Goal: Task Accomplishment & Management: Manage account settings

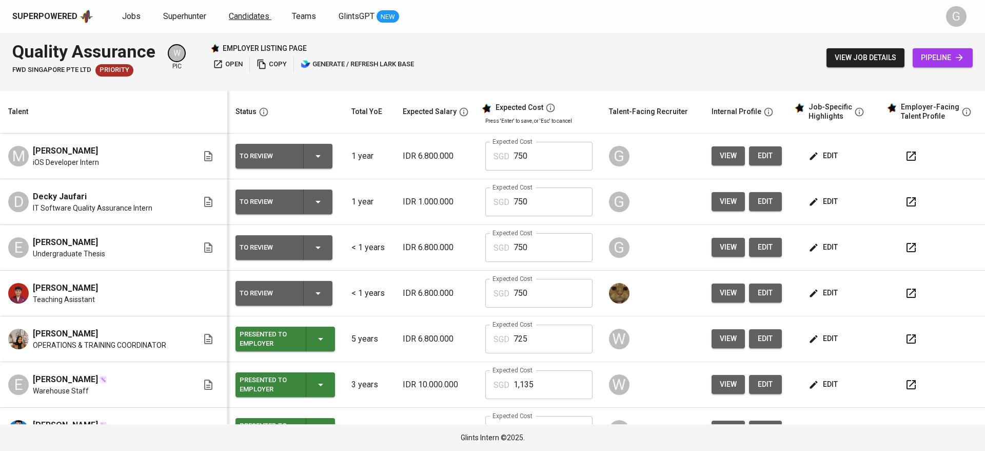
click at [248, 16] on span "Candidates" at bounding box center [249, 16] width 41 height 10
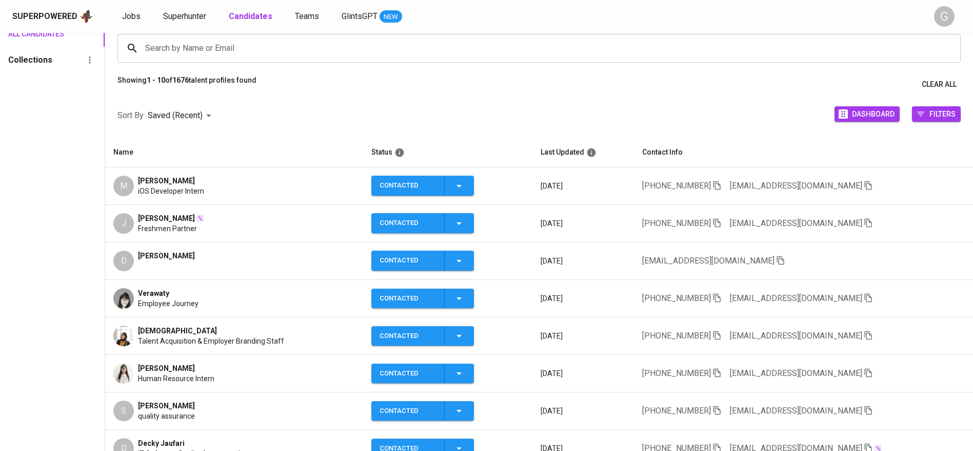
scroll to position [154, 0]
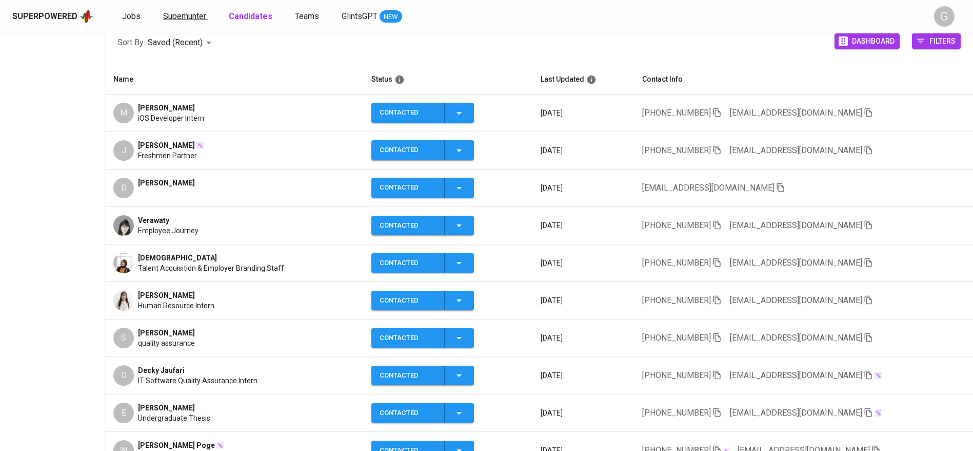
click at [196, 12] on span "Superhunter" at bounding box center [184, 16] width 43 height 10
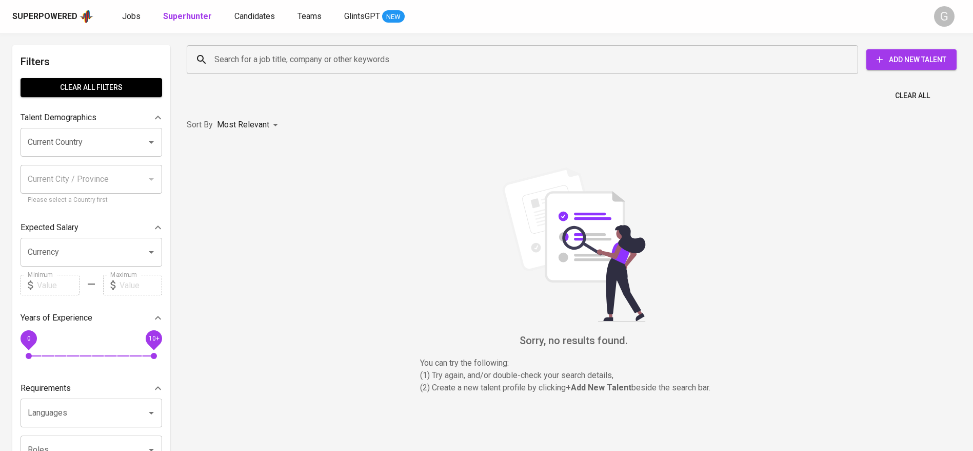
click at [228, 57] on input "Search for a job title, company or other keywords" at bounding box center [525, 59] width 627 height 19
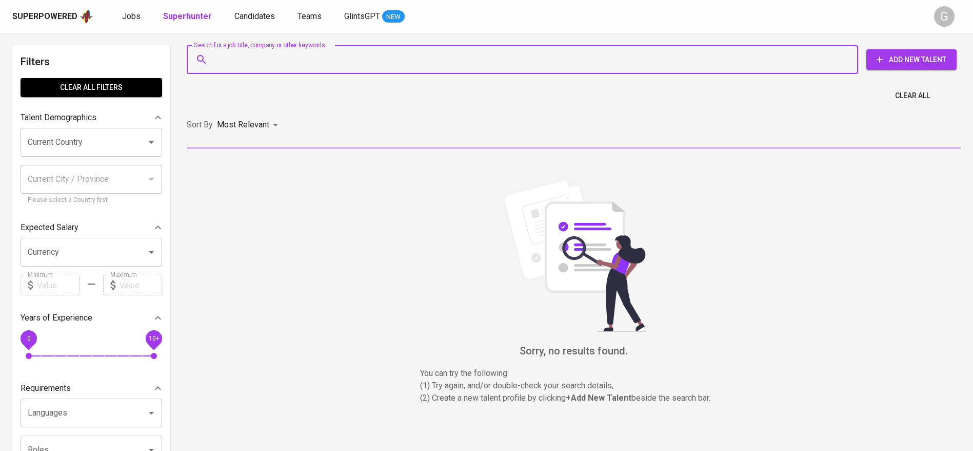
paste input "[EMAIL_ADDRESS][DOMAIN_NAME]"
type input "[EMAIL_ADDRESS][DOMAIN_NAME]"
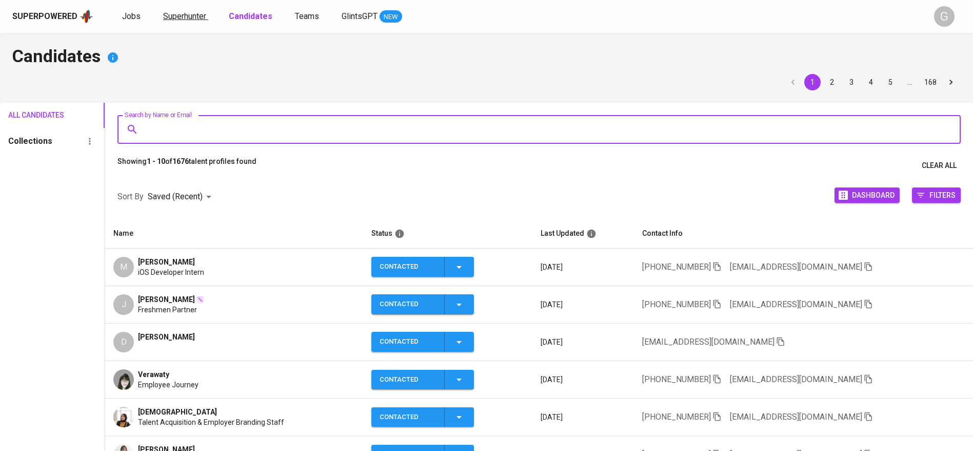
click at [202, 18] on span "Superhunter" at bounding box center [184, 16] width 43 height 10
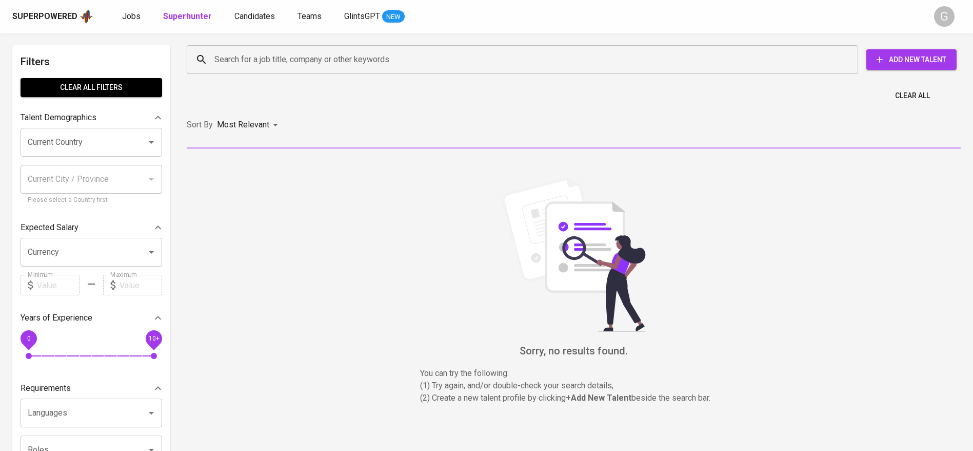
click at [242, 70] on div "Search for a job title, company or other keywords" at bounding box center [523, 59] width 672 height 29
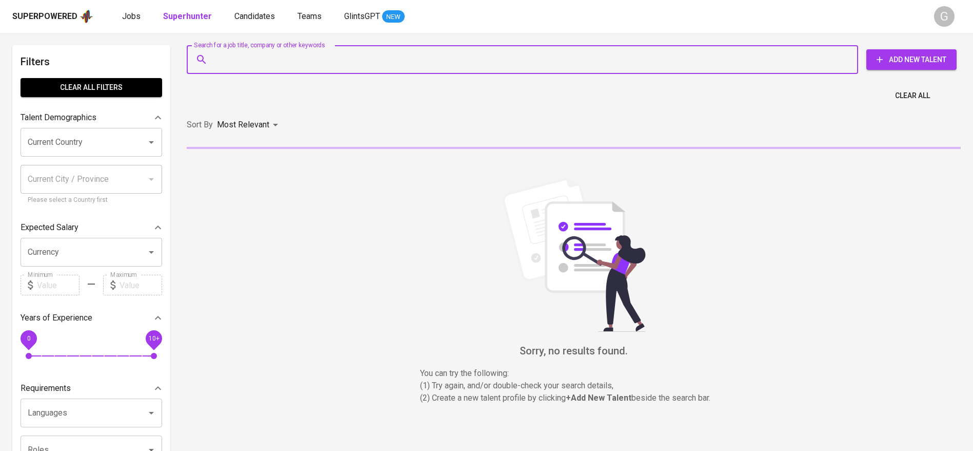
paste input "[EMAIL_ADDRESS][DOMAIN_NAME]"
type input "[EMAIL_ADDRESS][DOMAIN_NAME]"
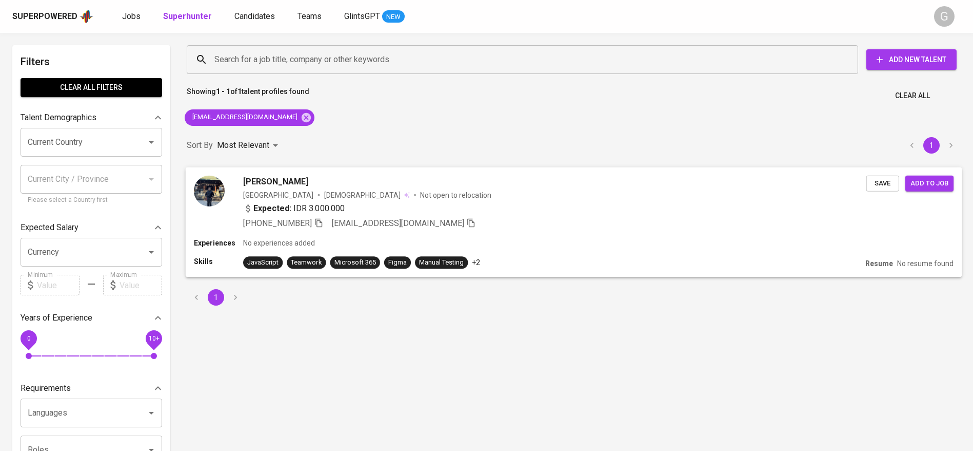
click at [889, 188] on span "Save" at bounding box center [883, 183] width 23 height 12
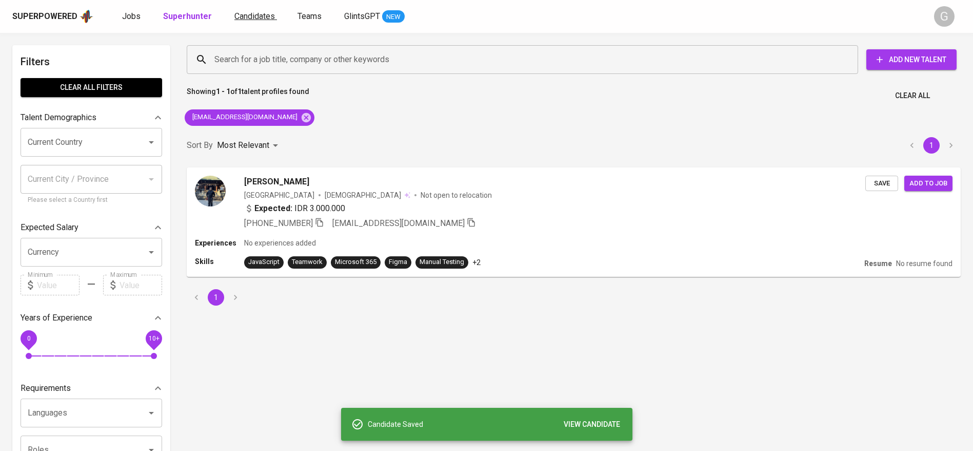
click at [263, 17] on span "Candidates" at bounding box center [254, 16] width 41 height 10
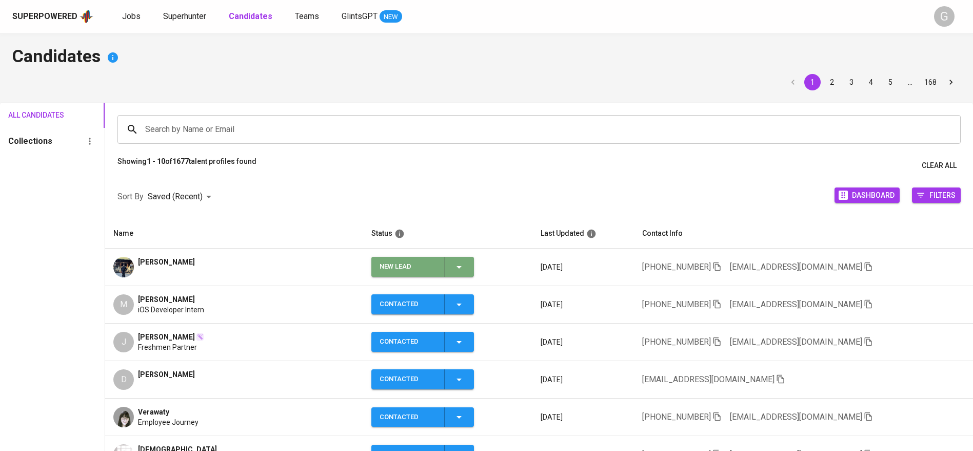
click at [462, 266] on icon "button" at bounding box center [459, 267] width 5 height 3
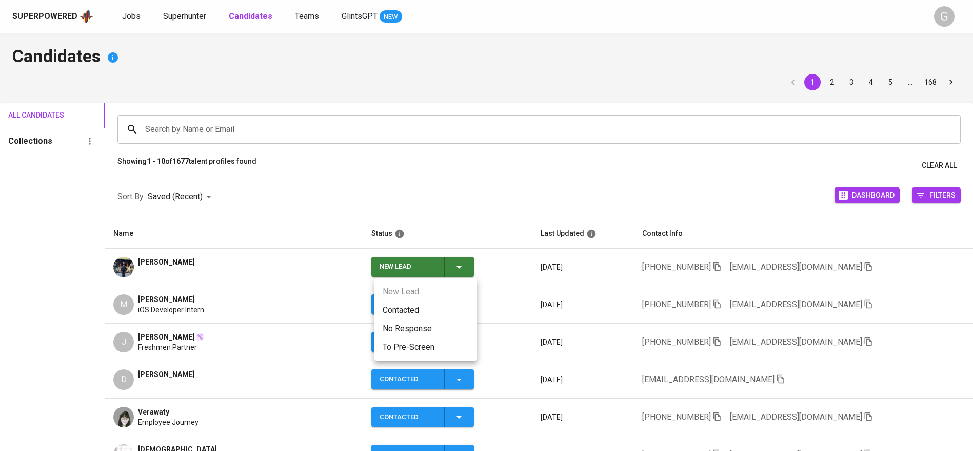
click at [416, 310] on li "Contacted" at bounding box center [426, 310] width 103 height 18
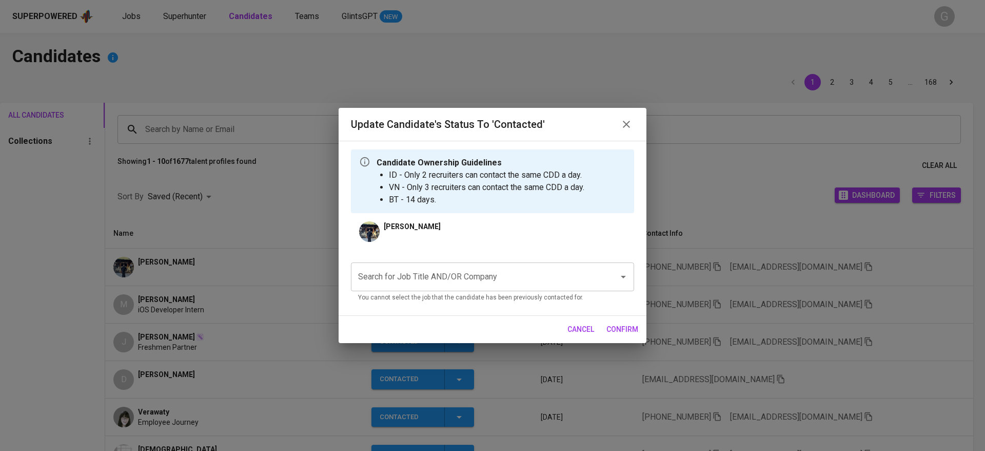
click at [447, 254] on div "Search for Job Title AND/OR Company Search for Job Title AND/OR Company You can…" at bounding box center [492, 280] width 283 height 53
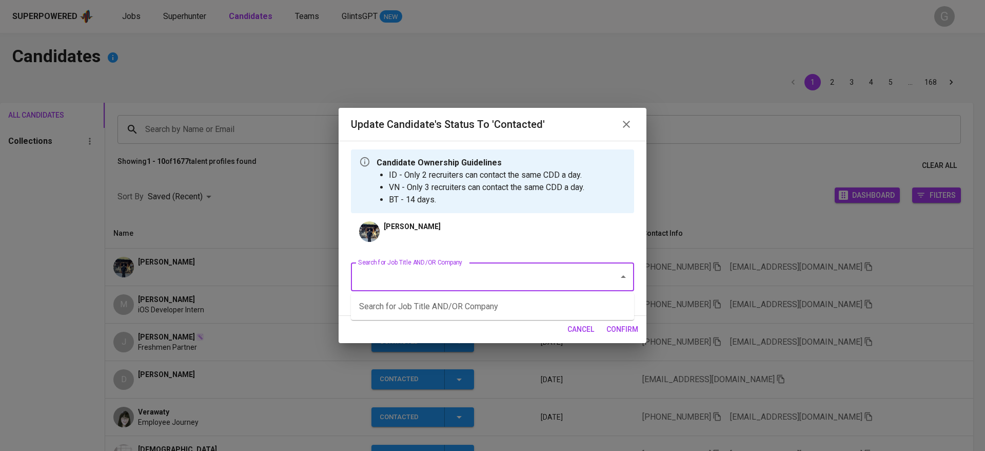
click at [439, 271] on input "Search for Job Title AND/OR Company" at bounding box center [478, 276] width 245 height 19
type input "fwd"
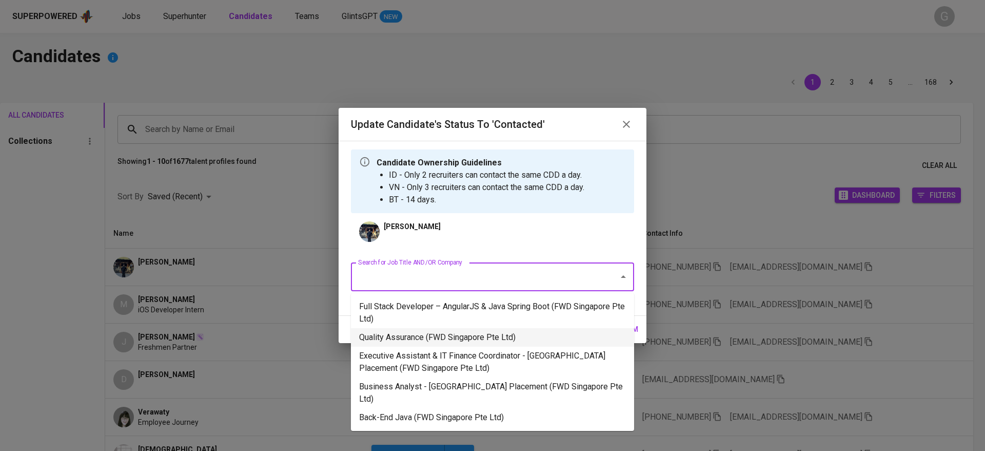
click at [439, 333] on li "Quality Assurance (FWD Singapore Pte Ltd)" at bounding box center [492, 337] width 283 height 18
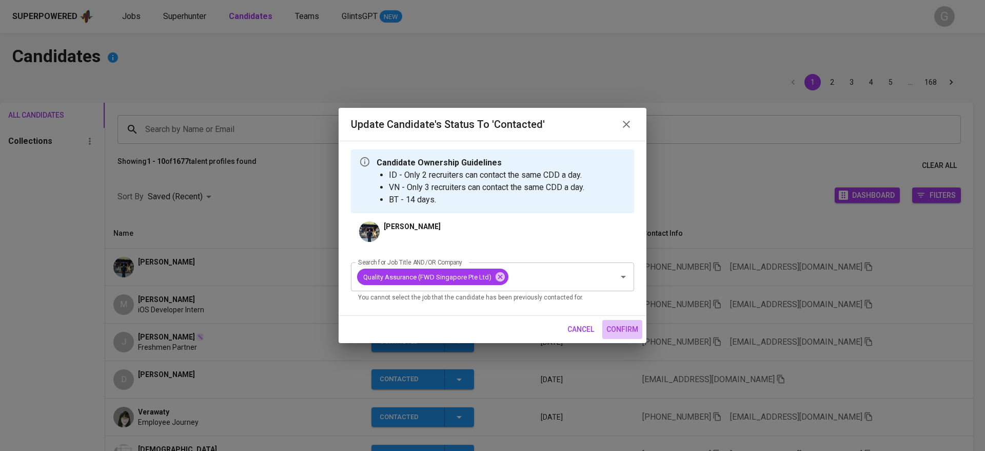
click at [626, 320] on button "confirm" at bounding box center [622, 329] width 40 height 19
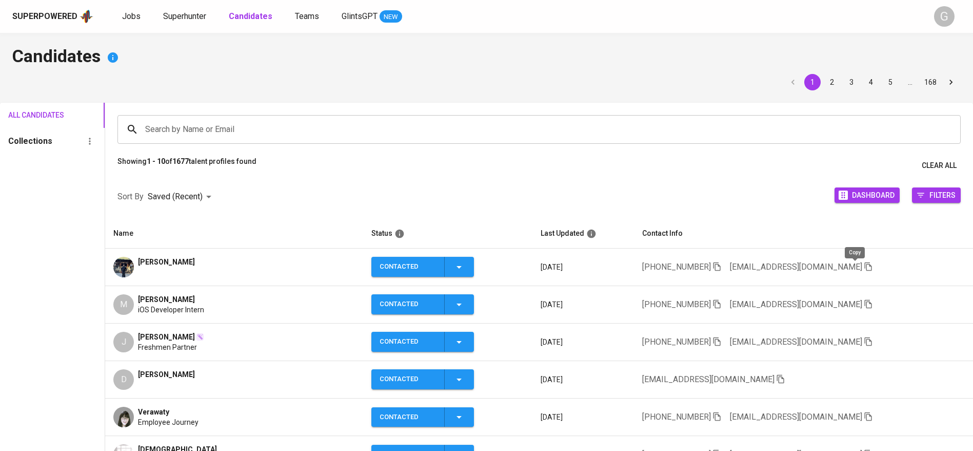
click at [864, 264] on icon "button" at bounding box center [868, 266] width 9 height 9
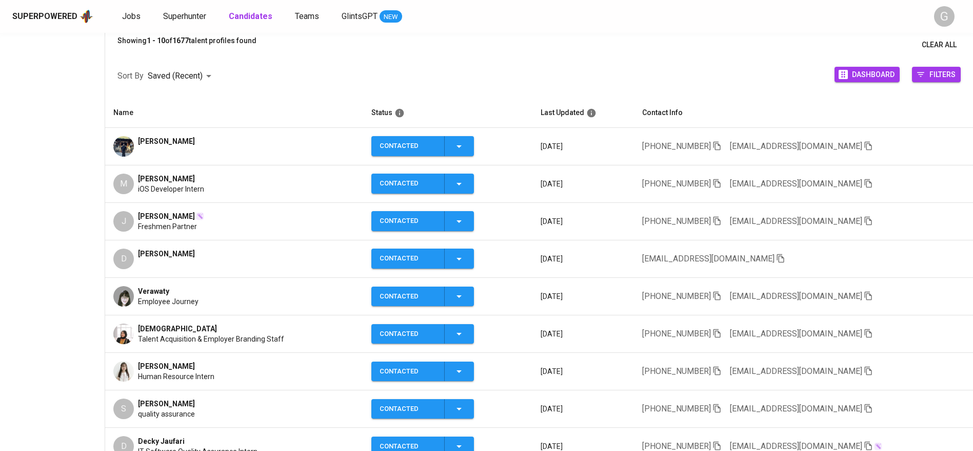
scroll to position [154, 0]
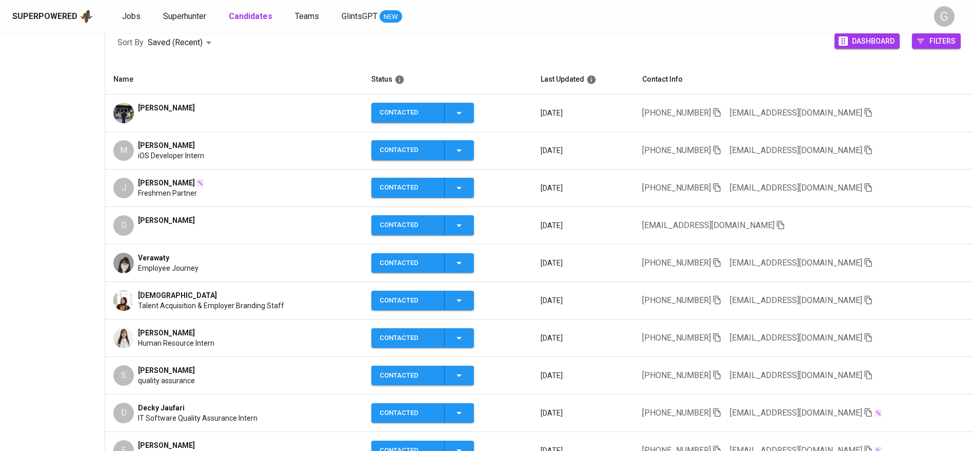
click at [864, 297] on icon "button" at bounding box center [868, 299] width 9 height 9
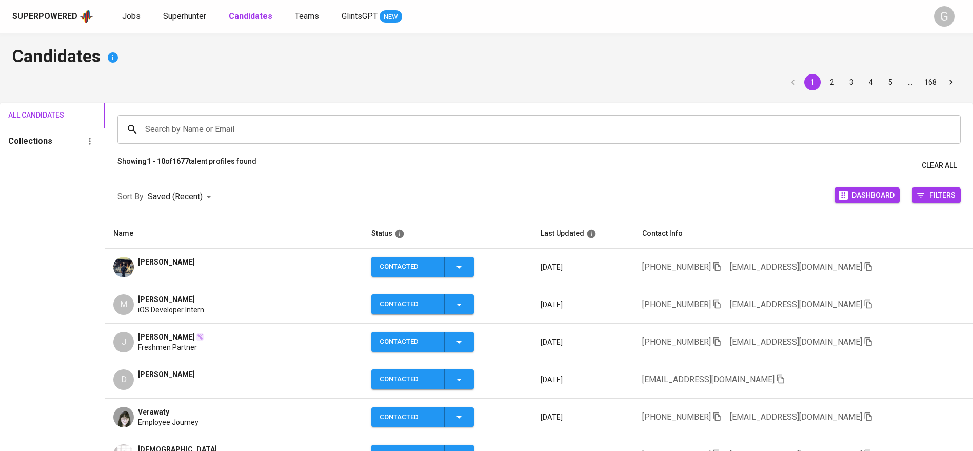
click at [180, 12] on span "Superhunter" at bounding box center [184, 16] width 43 height 10
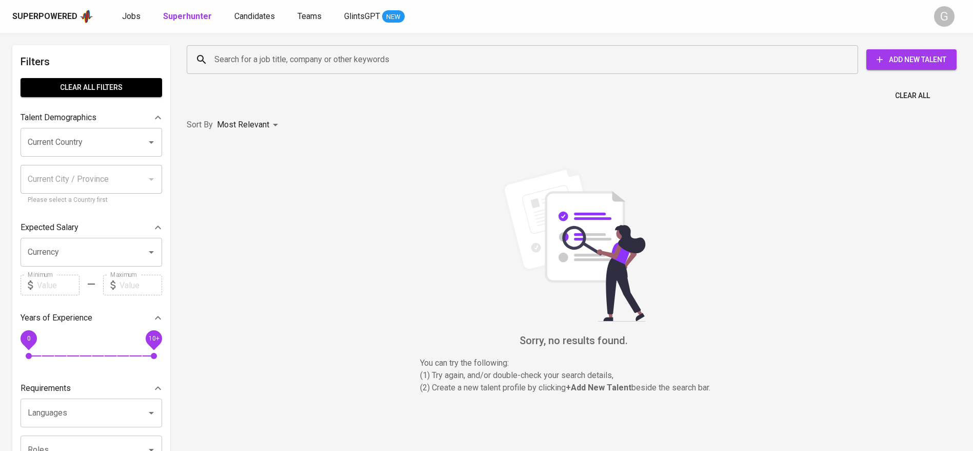
click at [288, 67] on input "Search for a job title, company or other keywords" at bounding box center [525, 59] width 627 height 19
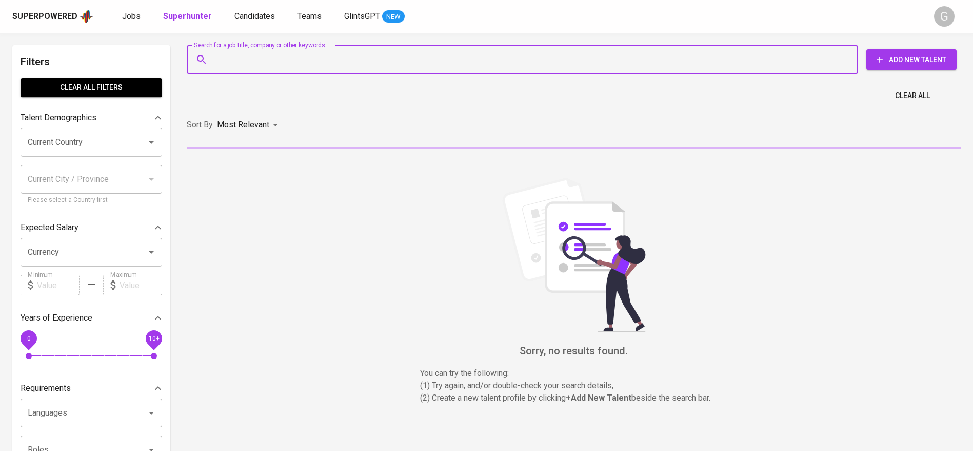
paste input "[EMAIL_ADDRESS][DOMAIN_NAME]"
type input "[EMAIL_ADDRESS][DOMAIN_NAME]"
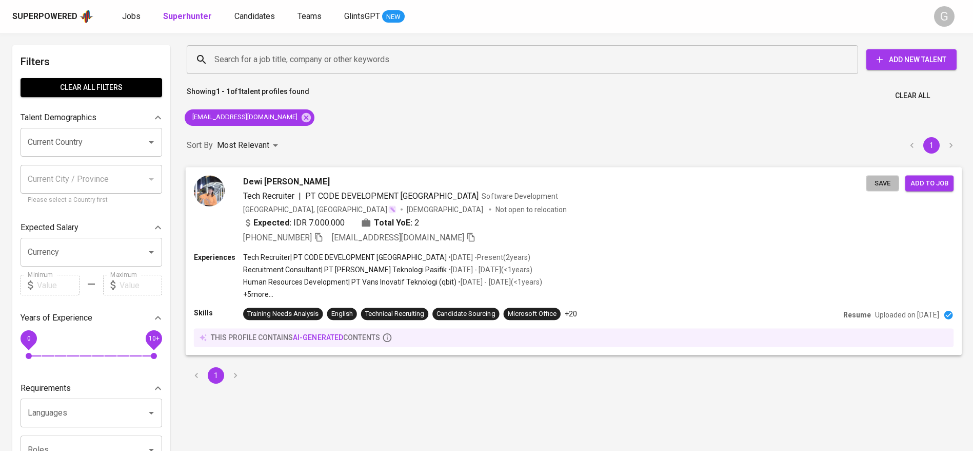
click at [877, 175] on button "Save" at bounding box center [883, 183] width 33 height 16
click at [243, 14] on span "Candidates" at bounding box center [254, 16] width 41 height 10
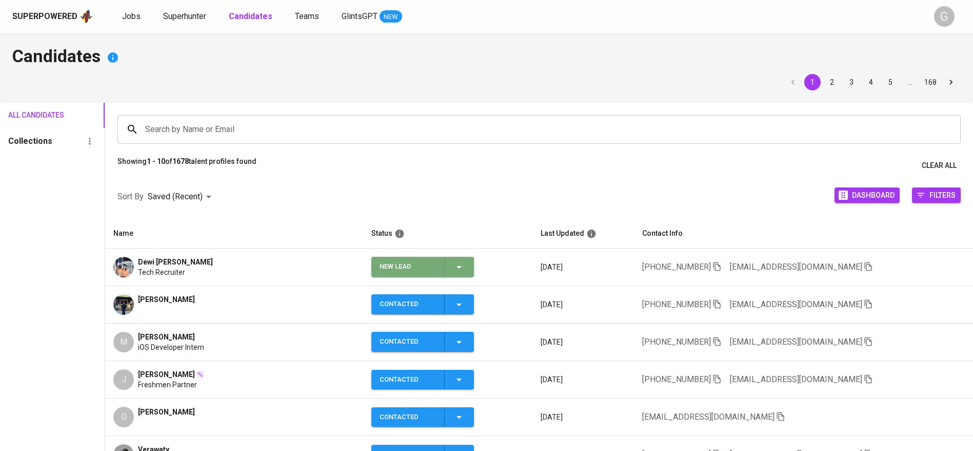
click at [465, 269] on icon "button" at bounding box center [459, 267] width 12 height 12
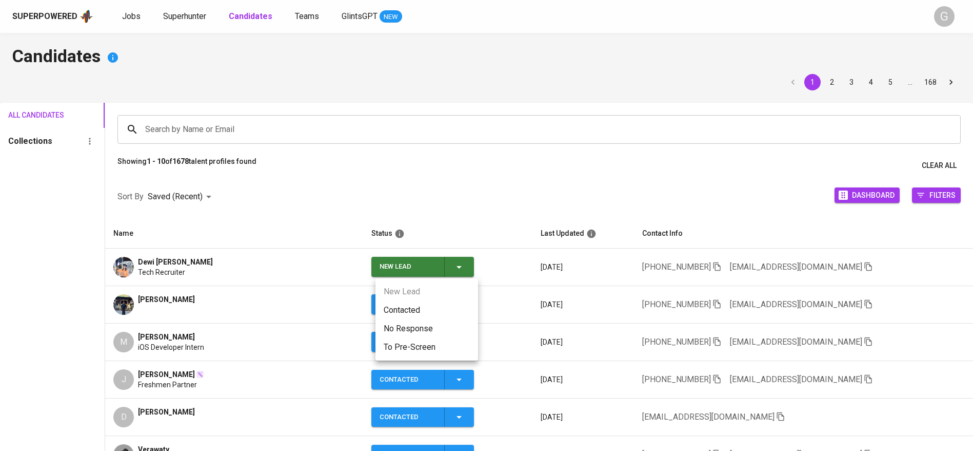
drag, startPoint x: 452, startPoint y: 320, endPoint x: 431, endPoint y: 303, distance: 27.0
click at [431, 303] on ul "New Lead Contacted No Response To Pre-Screen" at bounding box center [427, 319] width 103 height 82
click at [431, 303] on li "Contacted" at bounding box center [427, 310] width 103 height 18
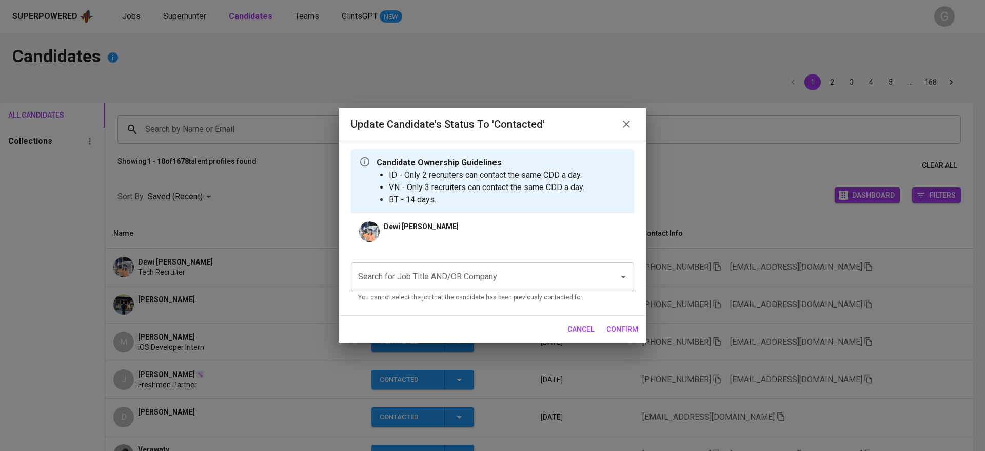
click at [521, 282] on input "Search for Job Title AND/OR Company" at bounding box center [478, 276] width 245 height 19
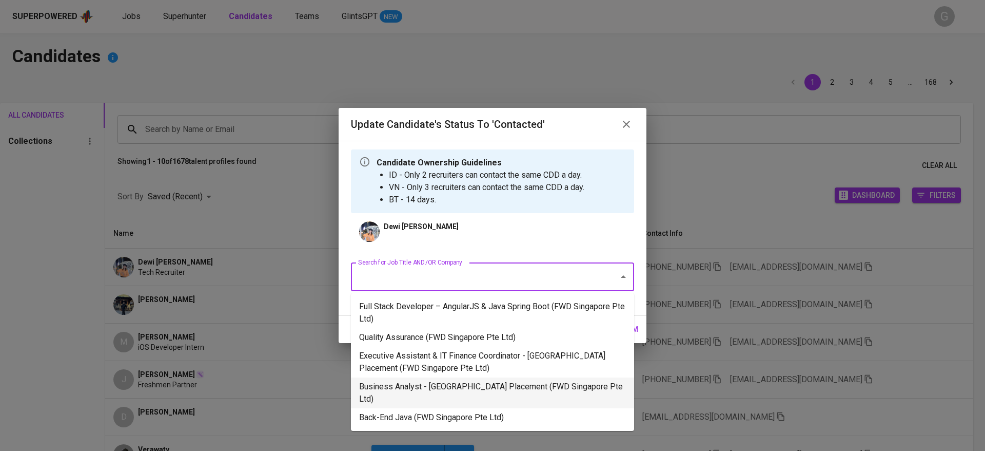
click at [413, 384] on li "Business Analyst - [GEOGRAPHIC_DATA] Placement (FWD Singapore Pte Ltd)" at bounding box center [492, 392] width 283 height 31
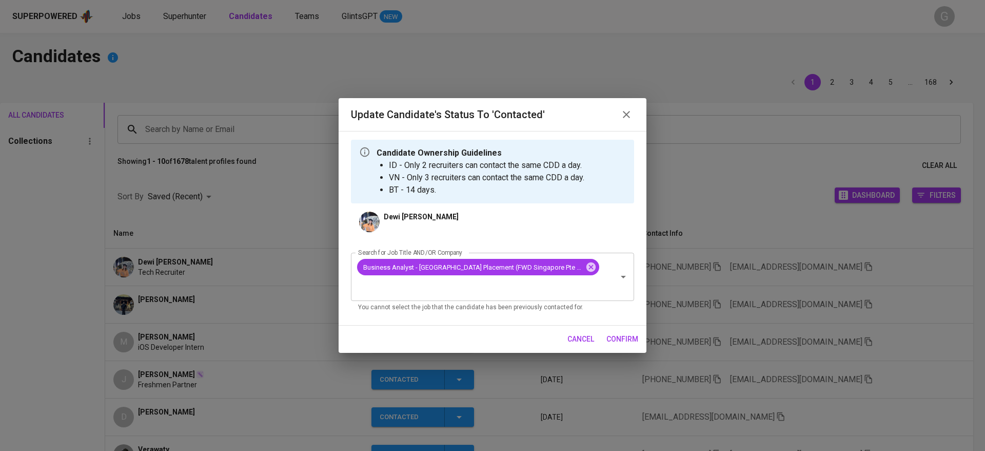
click at [626, 333] on span "confirm" at bounding box center [623, 339] width 32 height 13
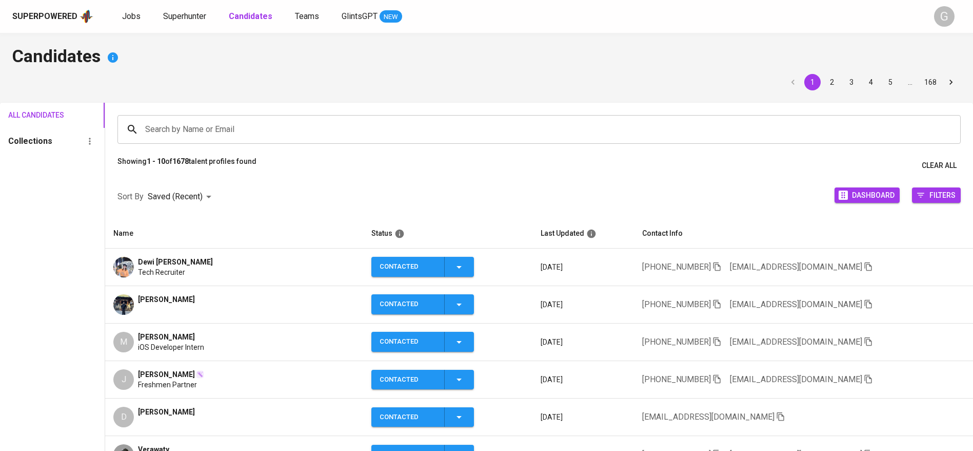
click at [852, 267] on td "[PHONE_NUMBER] [EMAIL_ADDRESS][DOMAIN_NAME]" at bounding box center [803, 266] width 339 height 37
click at [864, 265] on icon "button" at bounding box center [868, 266] width 9 height 9
click at [776, 416] on icon "button" at bounding box center [780, 416] width 9 height 9
